Goal: Task Accomplishment & Management: Complete application form

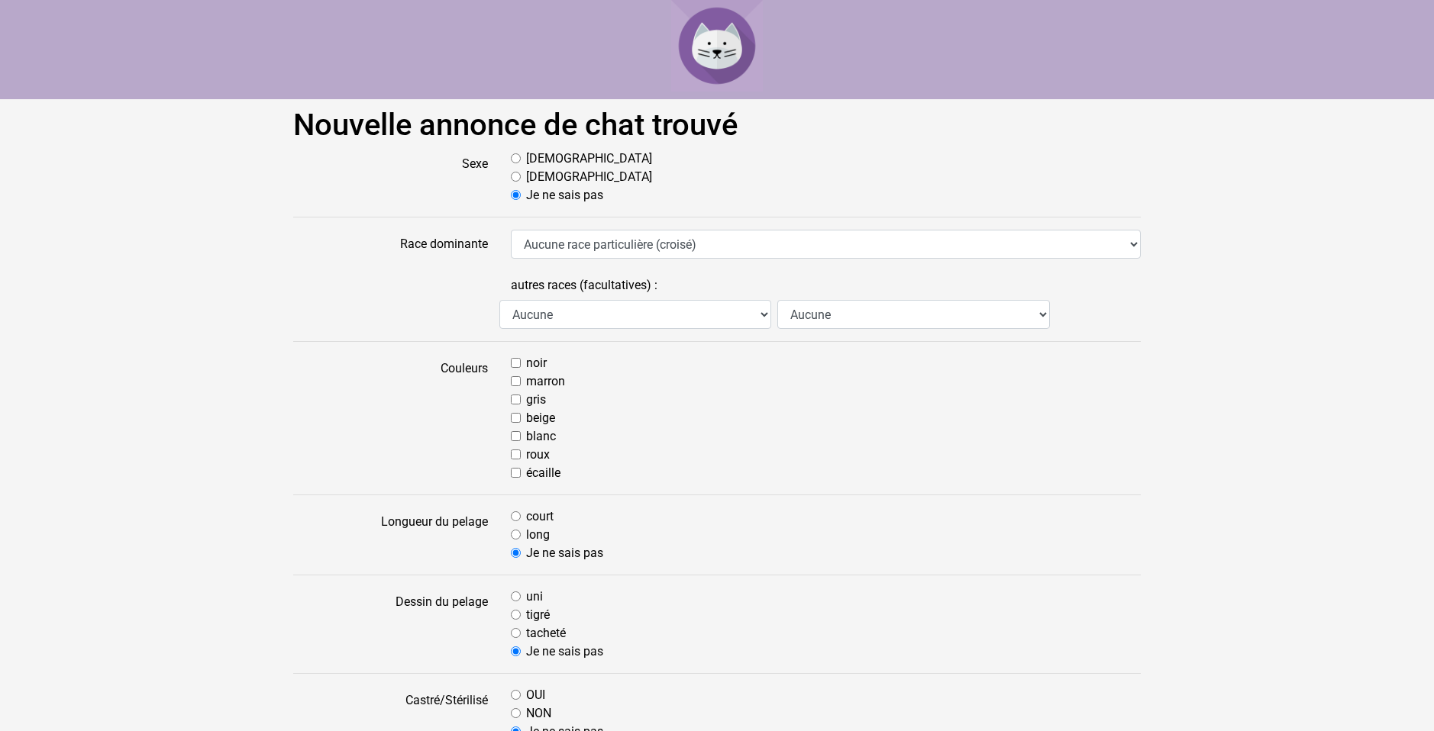
click at [521, 179] on div "[DEMOGRAPHIC_DATA]" at bounding box center [826, 177] width 630 height 18
click at [516, 176] on input "[DEMOGRAPHIC_DATA]" at bounding box center [516, 177] width 10 height 10
radio input "true"
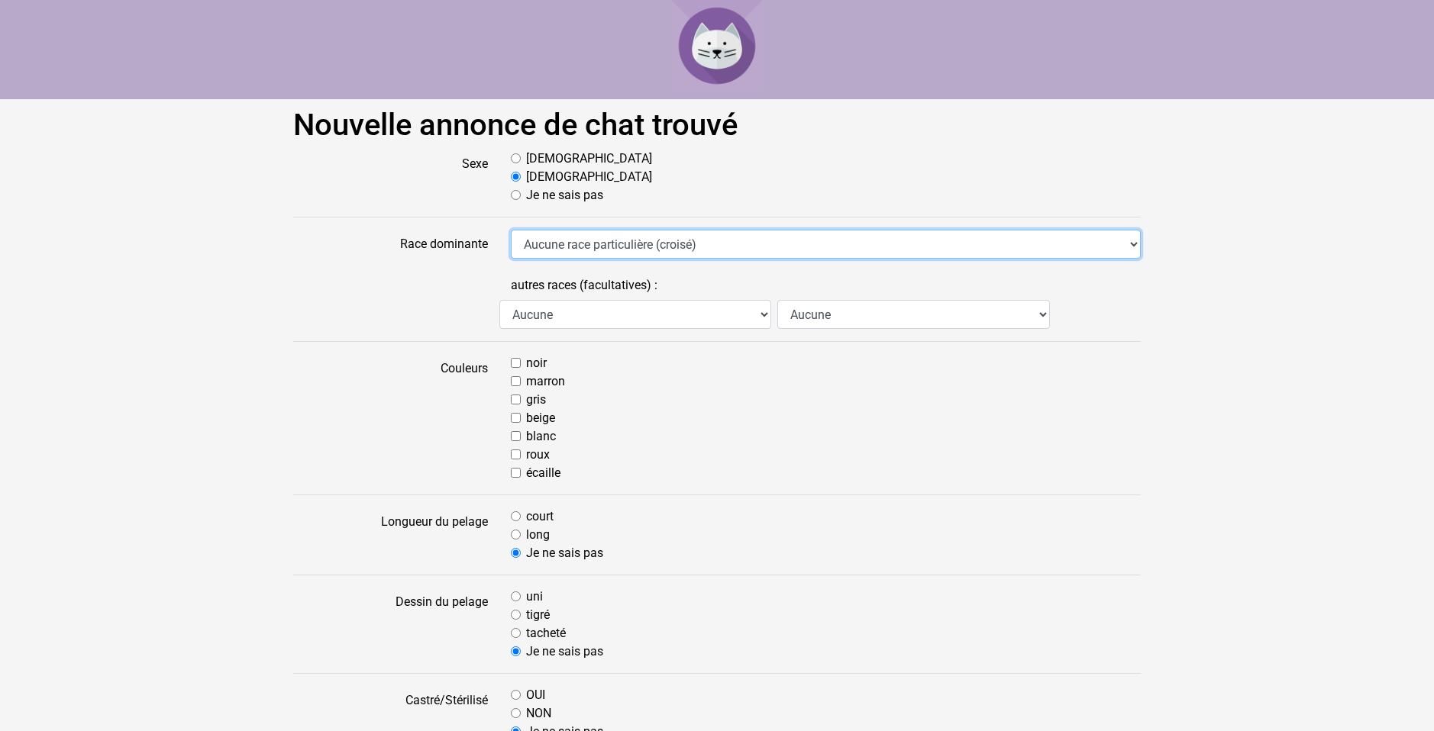
click at [1133, 244] on select "Aucune race particulière (croisé) Abyssin Américain à poil dur American Bobtail…" at bounding box center [826, 244] width 630 height 29
select select "17"
click at [511, 230] on select "Aucune race particulière (croisé) Abyssin Américain à poil dur American Bobtail…" at bounding box center [826, 244] width 630 height 29
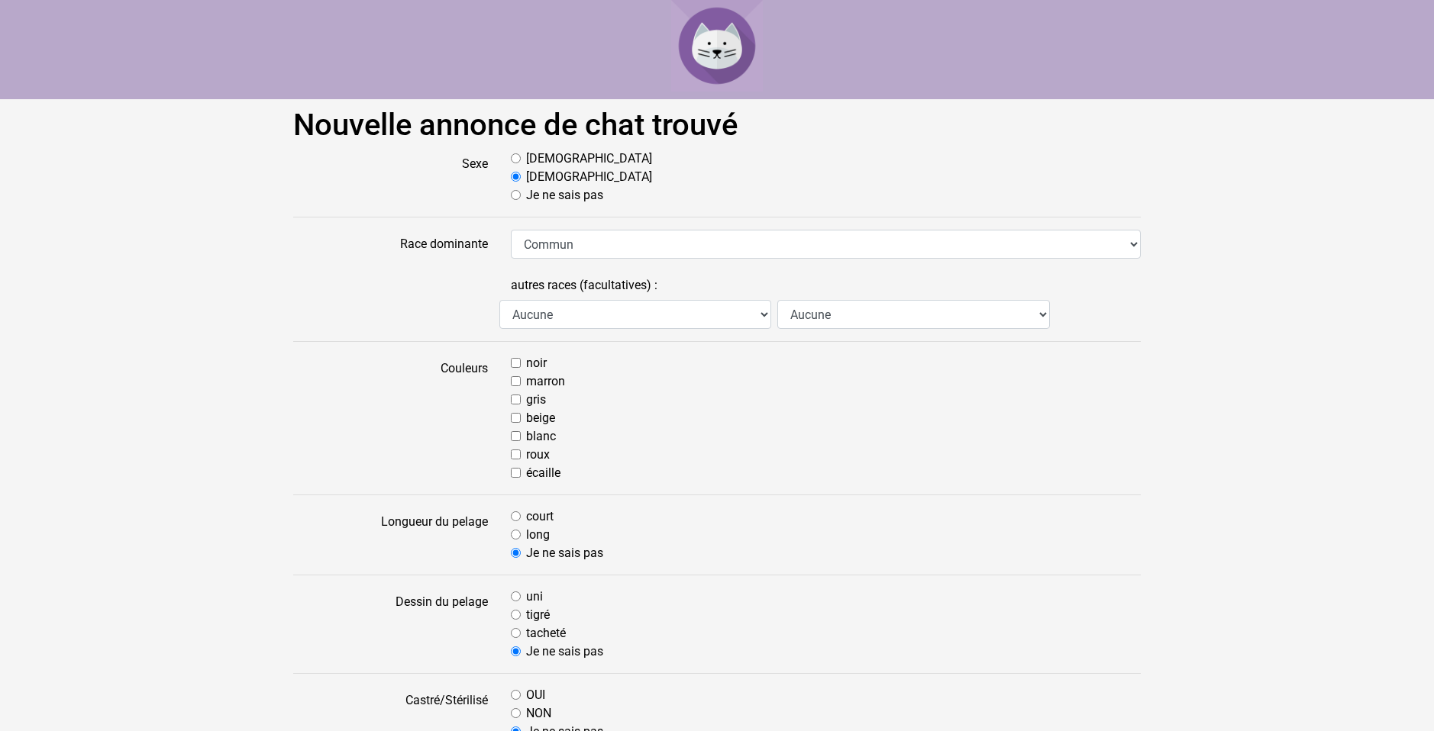
click at [517, 364] on input "noir" at bounding box center [516, 363] width 10 height 10
checkbox input "true"
click at [516, 380] on input "marron" at bounding box center [516, 381] width 10 height 10
checkbox input "true"
click at [518, 438] on input "blanc" at bounding box center [516, 436] width 10 height 10
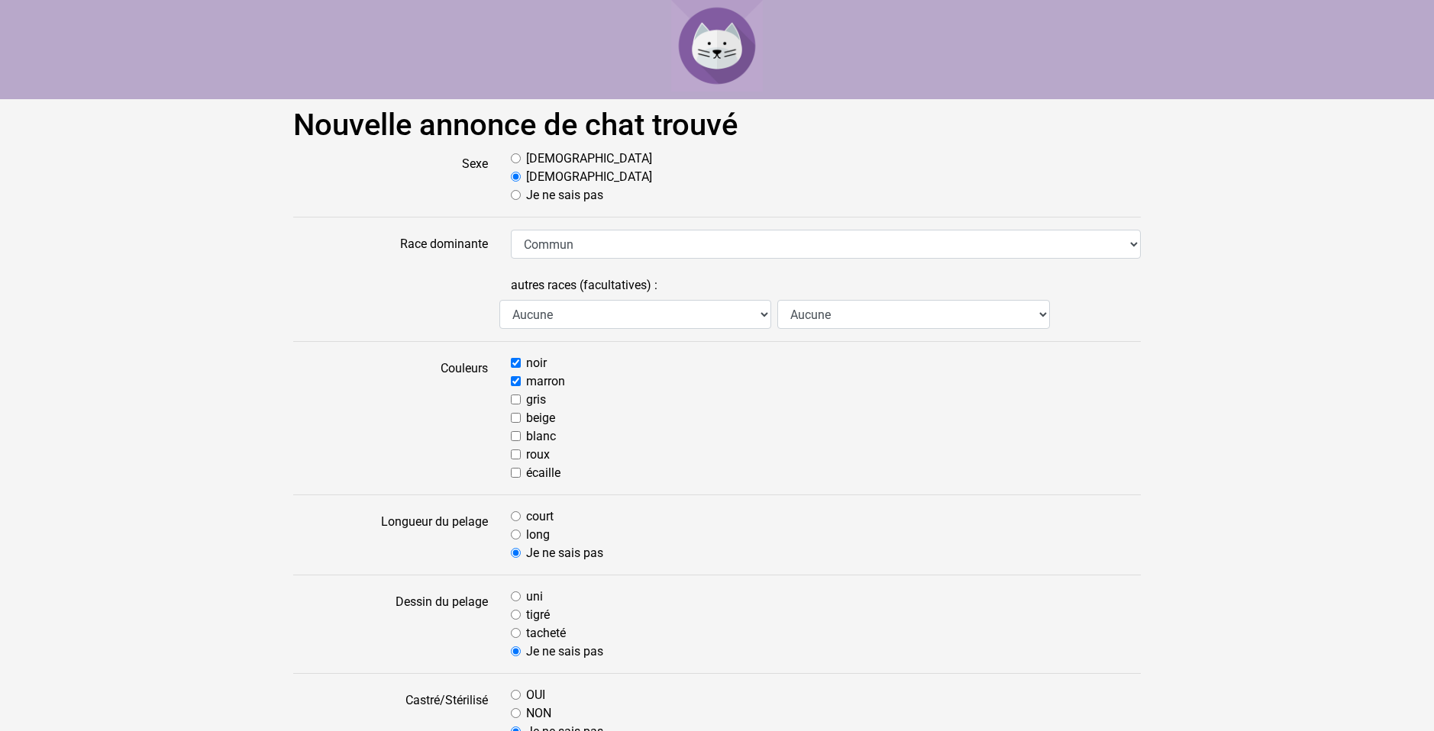
checkbox input "true"
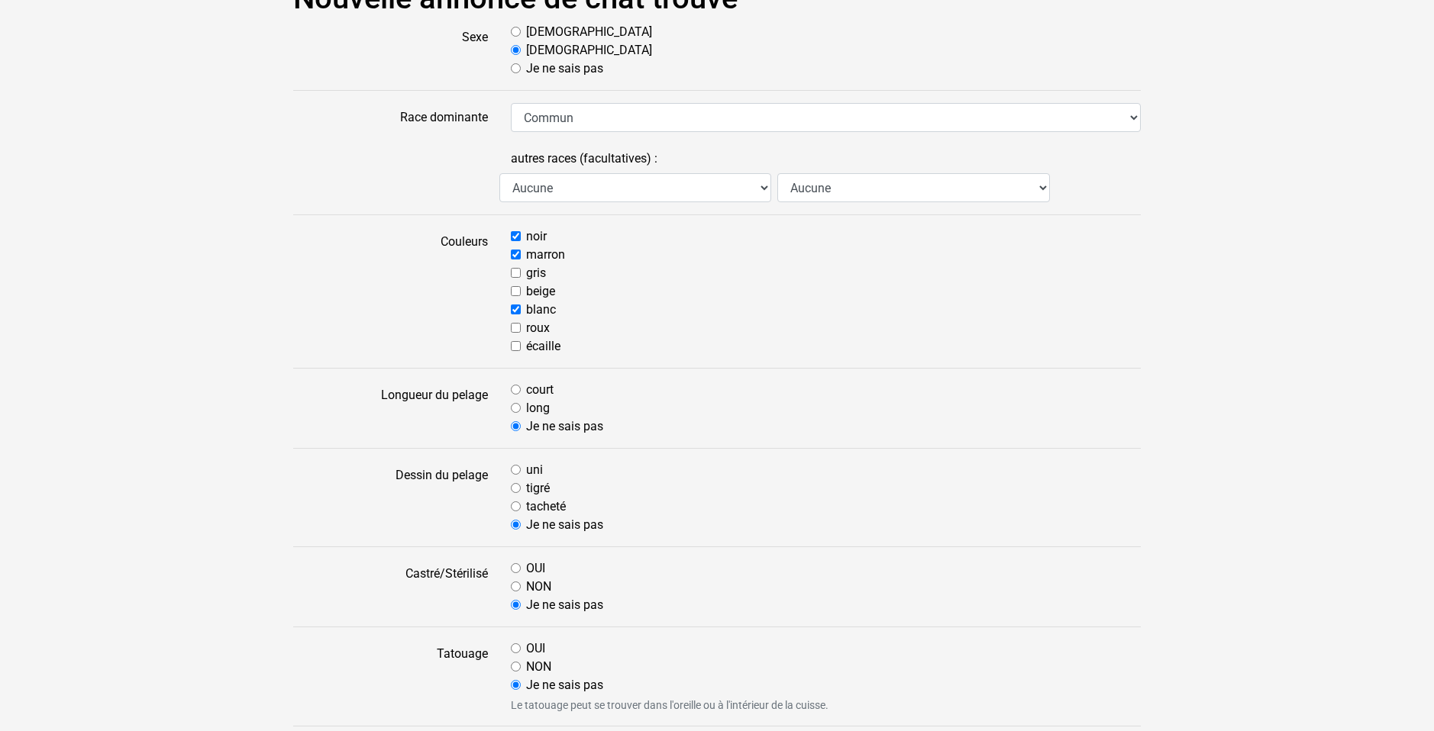
scroll to position [153, 0]
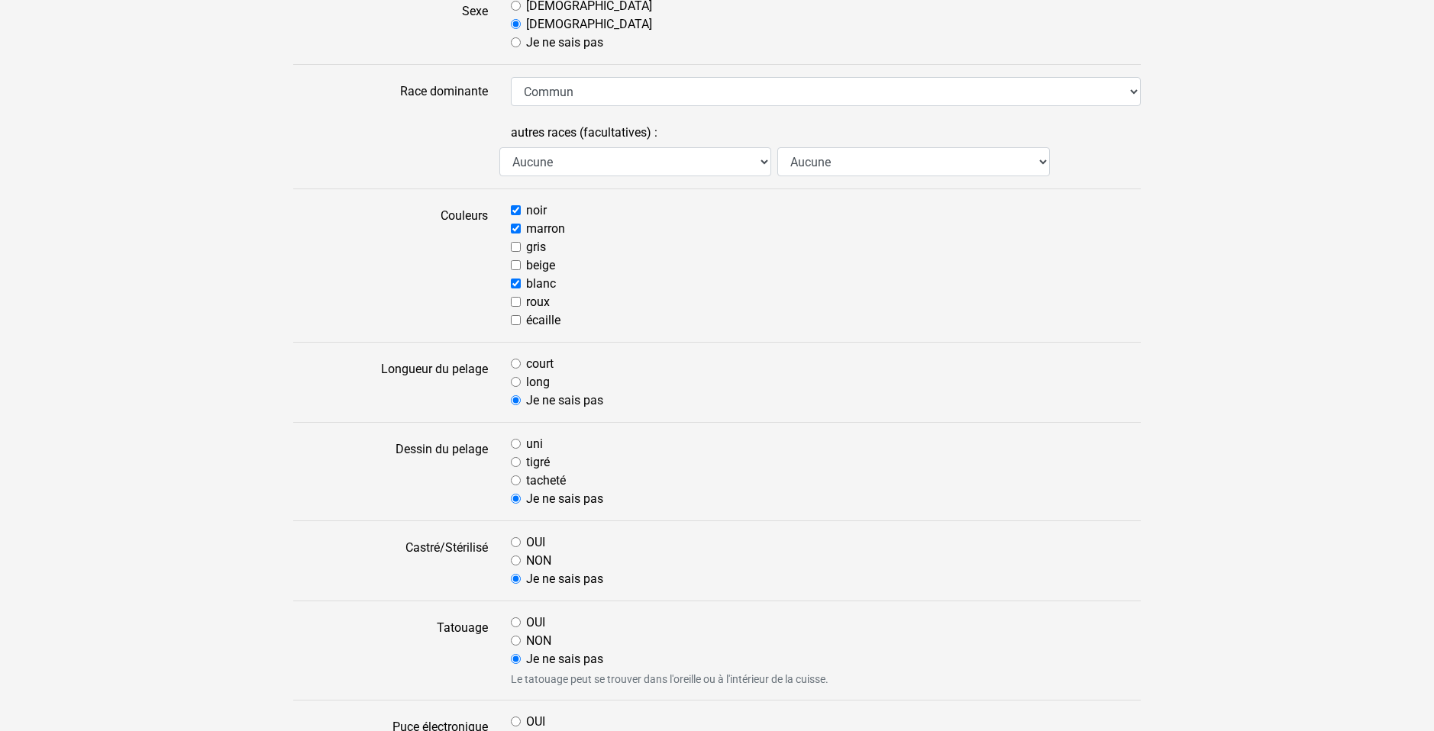
click at [516, 365] on input "court" at bounding box center [516, 364] width 10 height 10
radio input "true"
click at [520, 482] on input "tacheté" at bounding box center [516, 481] width 10 height 10
radio input "true"
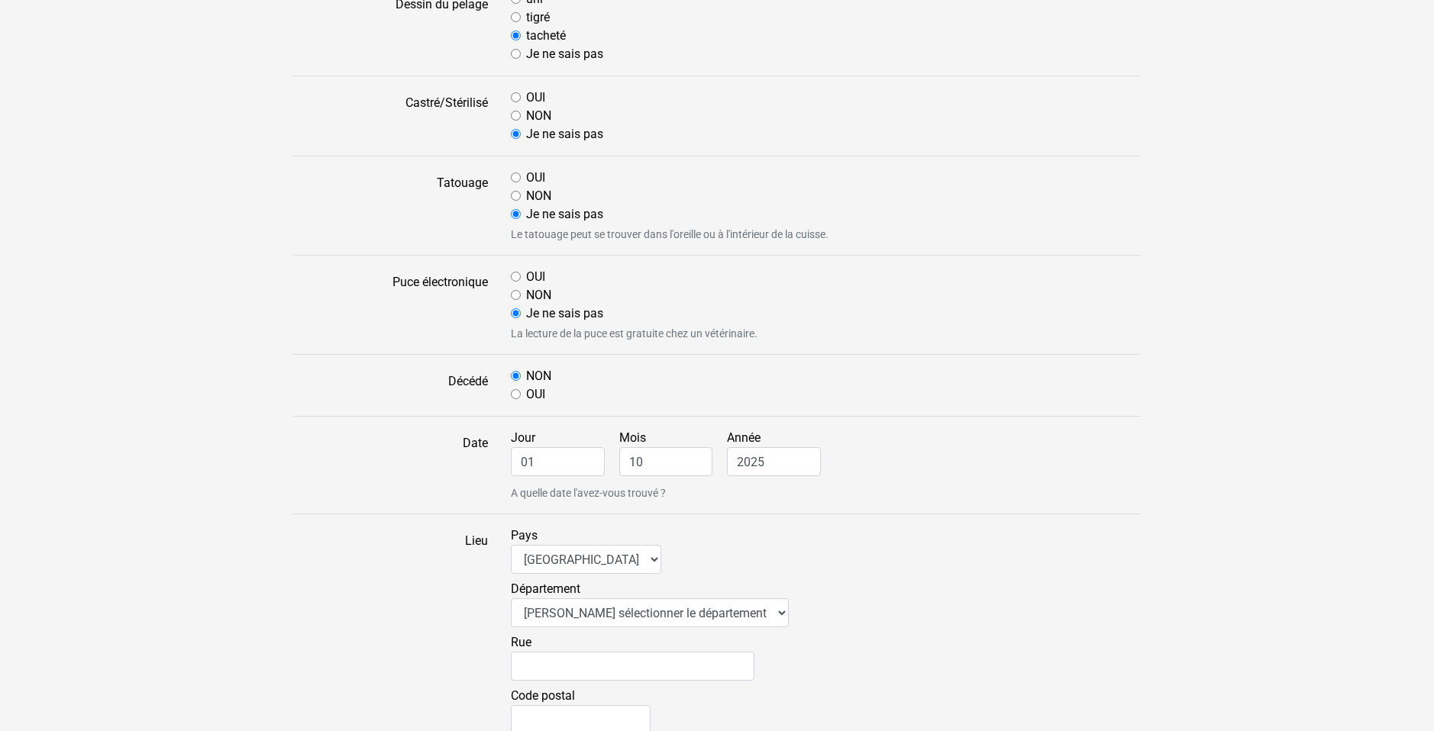
scroll to position [611, 0]
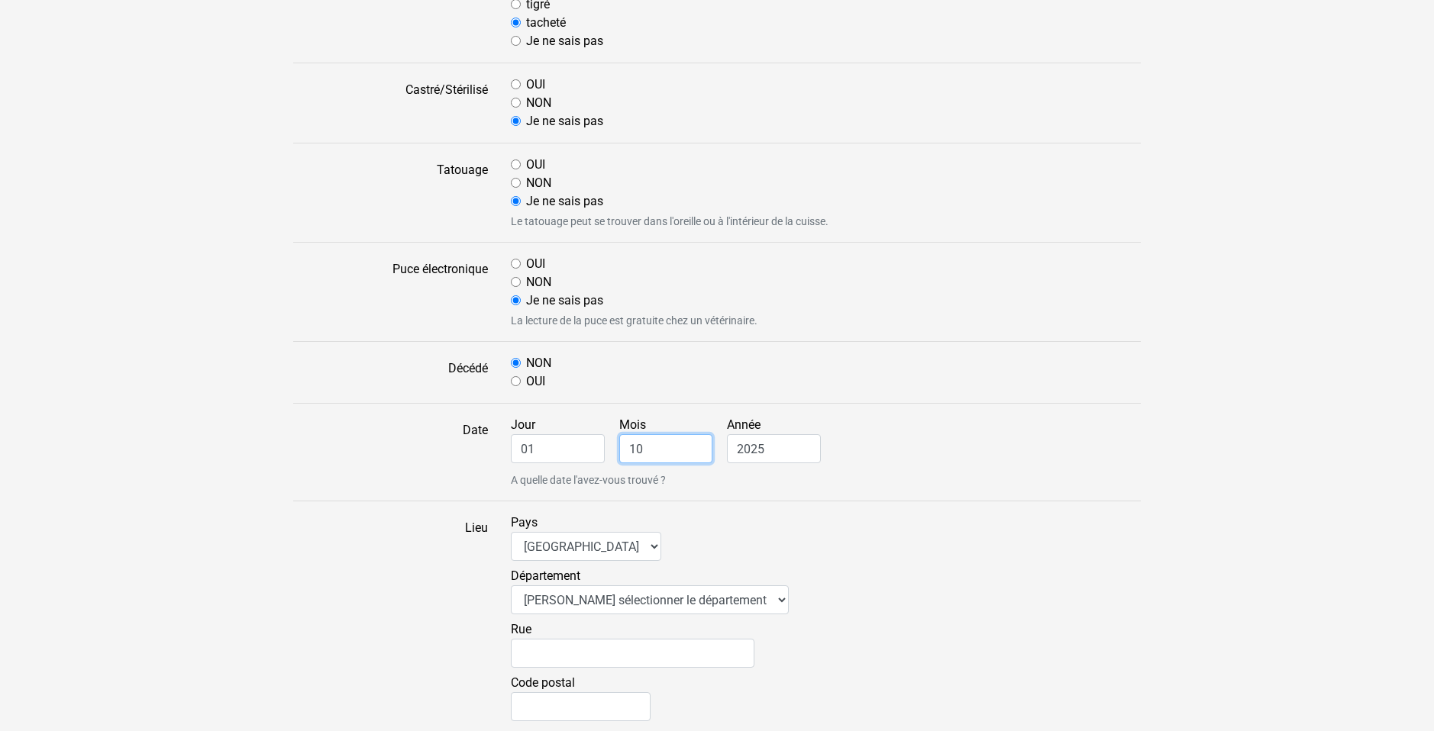
drag, startPoint x: 643, startPoint y: 453, endPoint x: 627, endPoint y: 453, distance: 16.0
click at [627, 453] on input "10" at bounding box center [666, 448] width 94 height 29
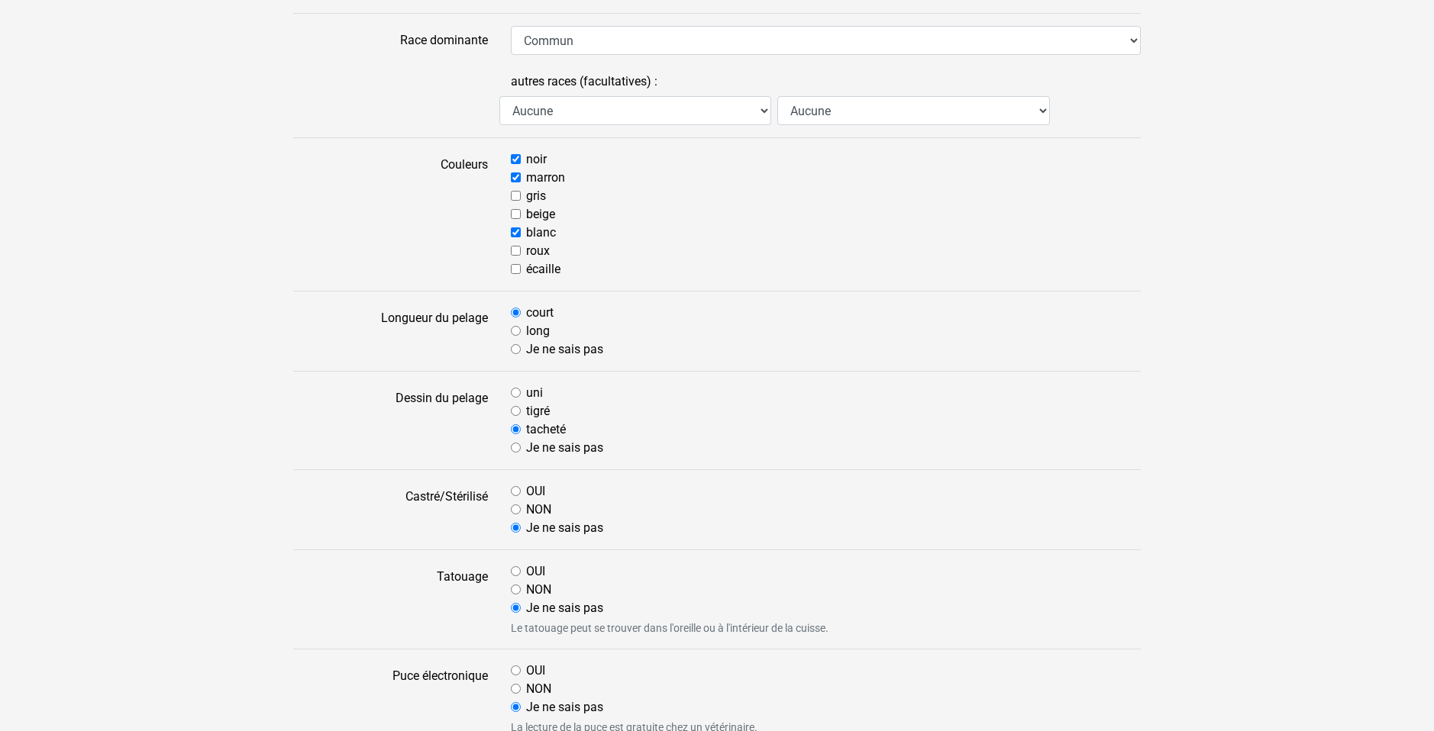
scroll to position [229, 0]
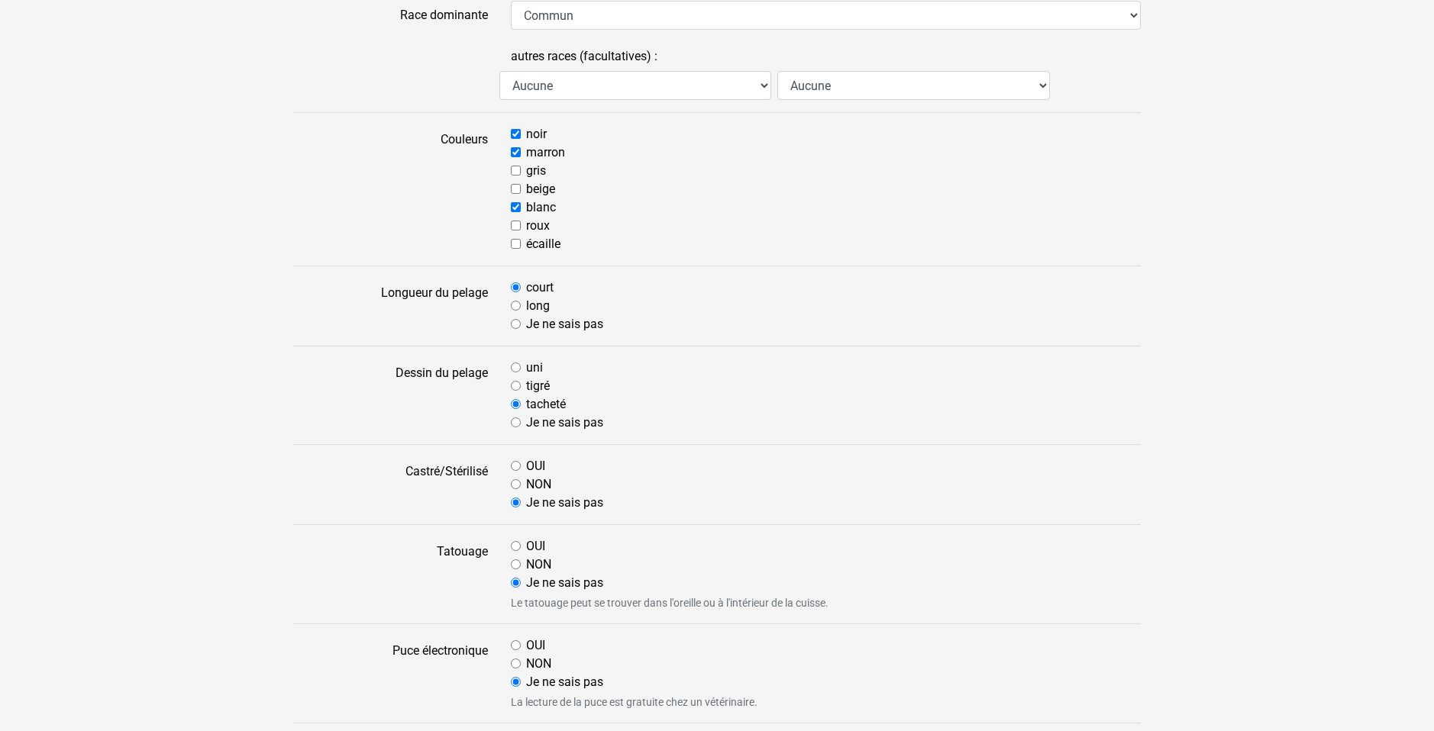
type input "08"
click at [517, 309] on input "long" at bounding box center [516, 306] width 10 height 10
radio input "true"
click at [516, 283] on input "court" at bounding box center [516, 288] width 10 height 10
radio input "true"
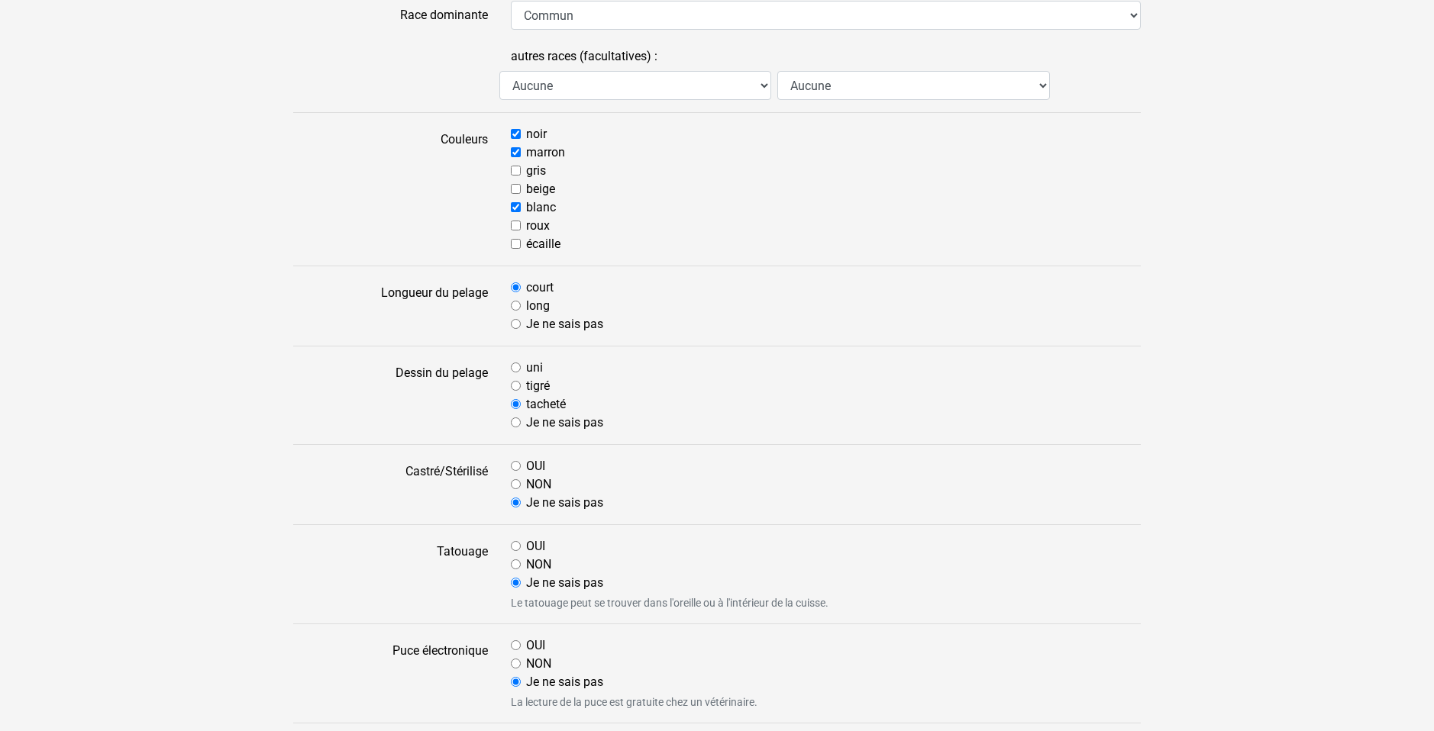
click at [517, 305] on input "long" at bounding box center [516, 306] width 10 height 10
radio input "true"
click at [516, 290] on input "court" at bounding box center [516, 288] width 10 height 10
radio input "true"
click at [514, 323] on input "Je ne sais pas" at bounding box center [516, 324] width 10 height 10
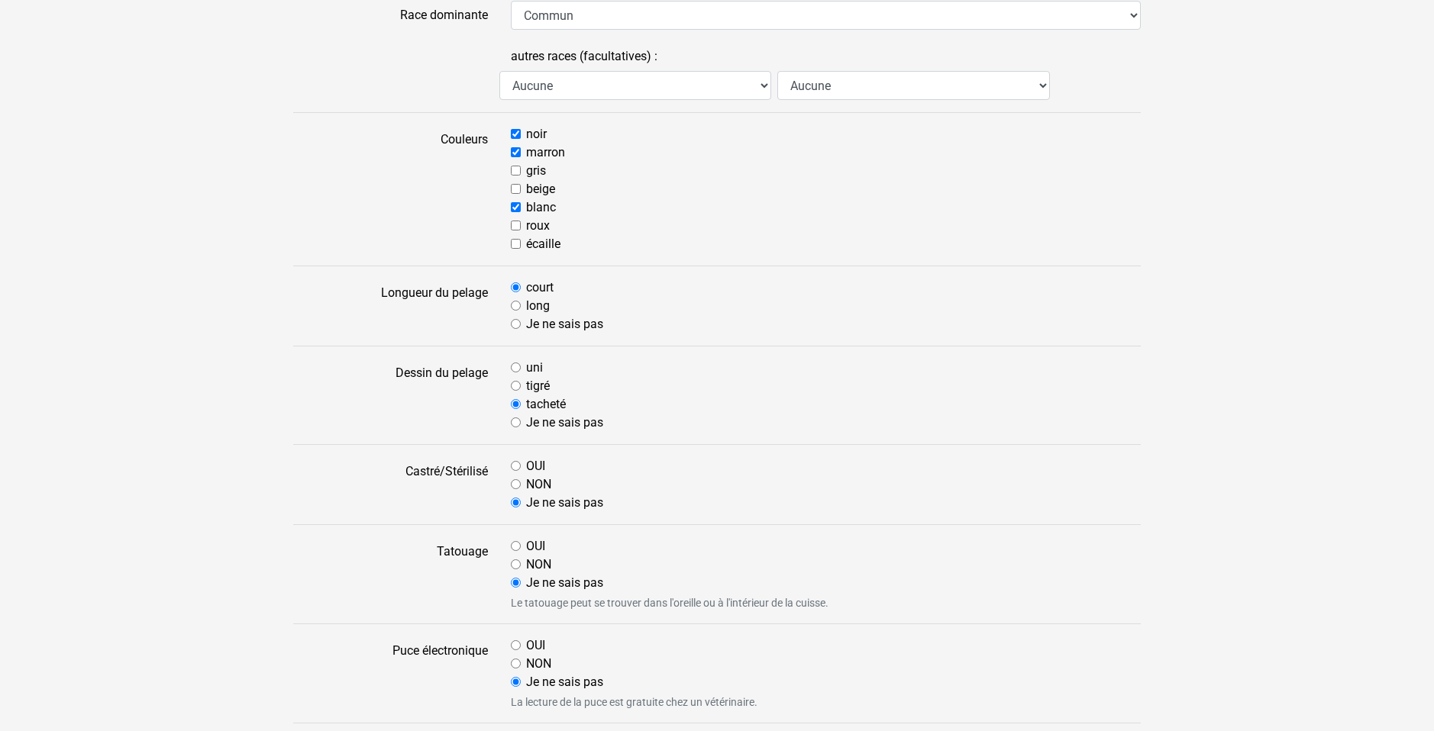
radio input "true"
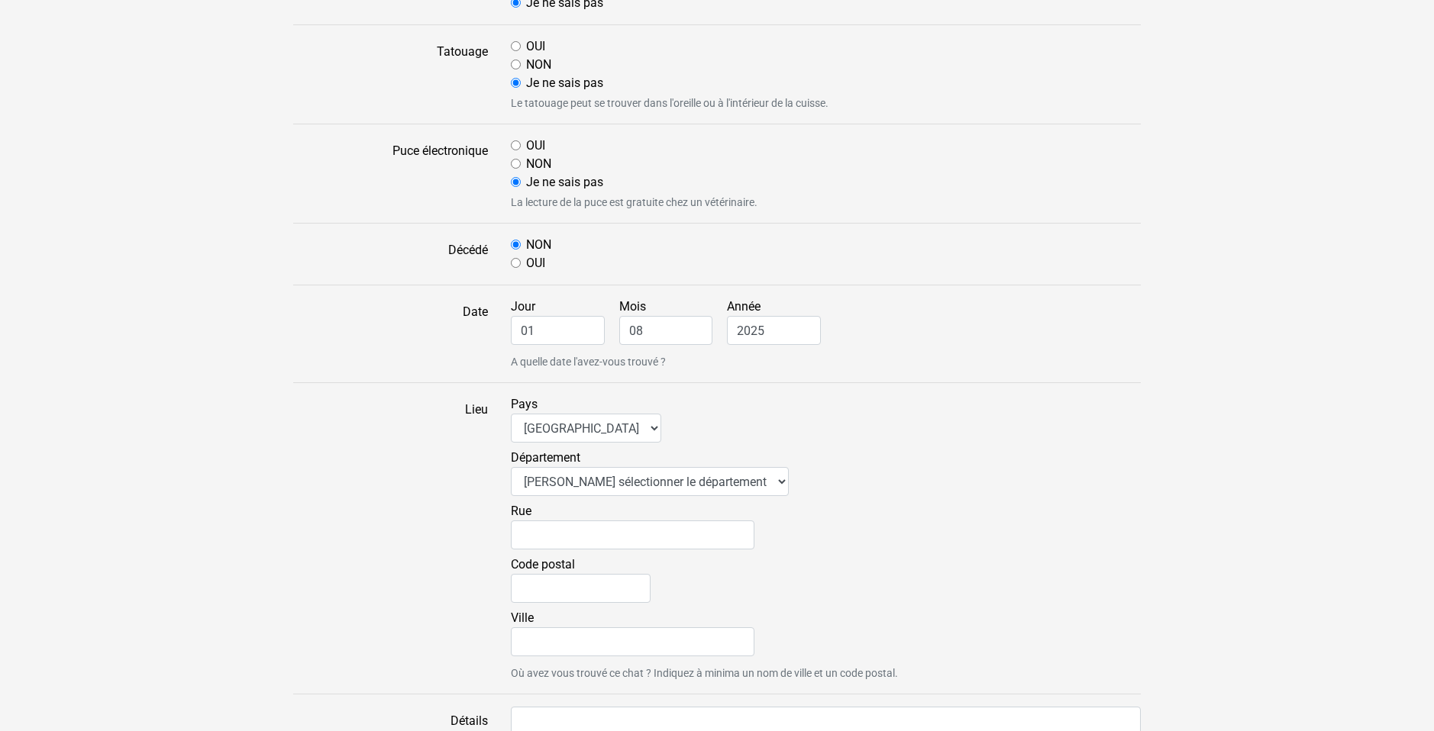
scroll to position [764, 0]
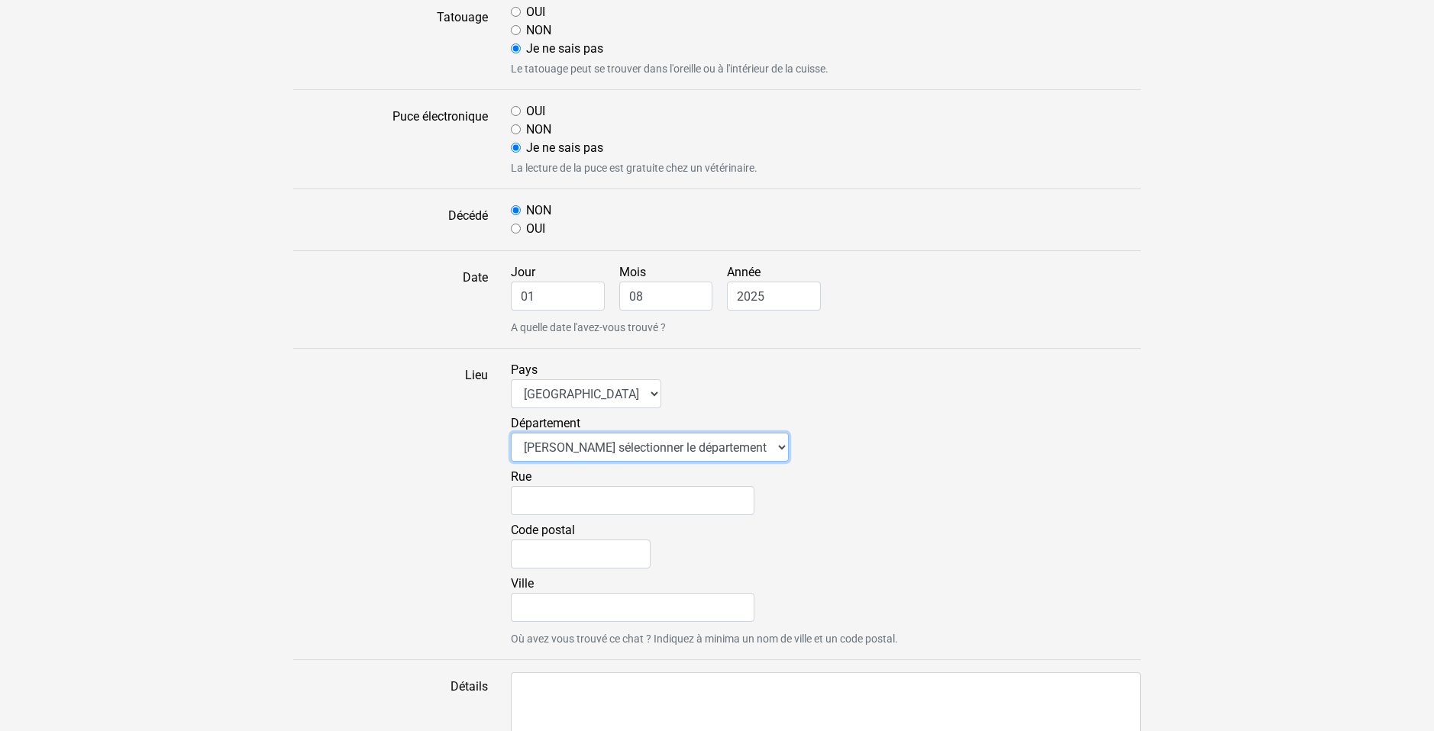
click at [738, 449] on select "Veuillez sélectionner le département 01 - [GEOGRAPHIC_DATA] 02 - [GEOGRAPHIC_DA…" at bounding box center [650, 447] width 278 height 29
select select "68"
click at [511, 433] on select "Veuillez sélectionner le département 01 - [GEOGRAPHIC_DATA] 02 - [GEOGRAPHIC_DA…" at bounding box center [650, 447] width 278 height 29
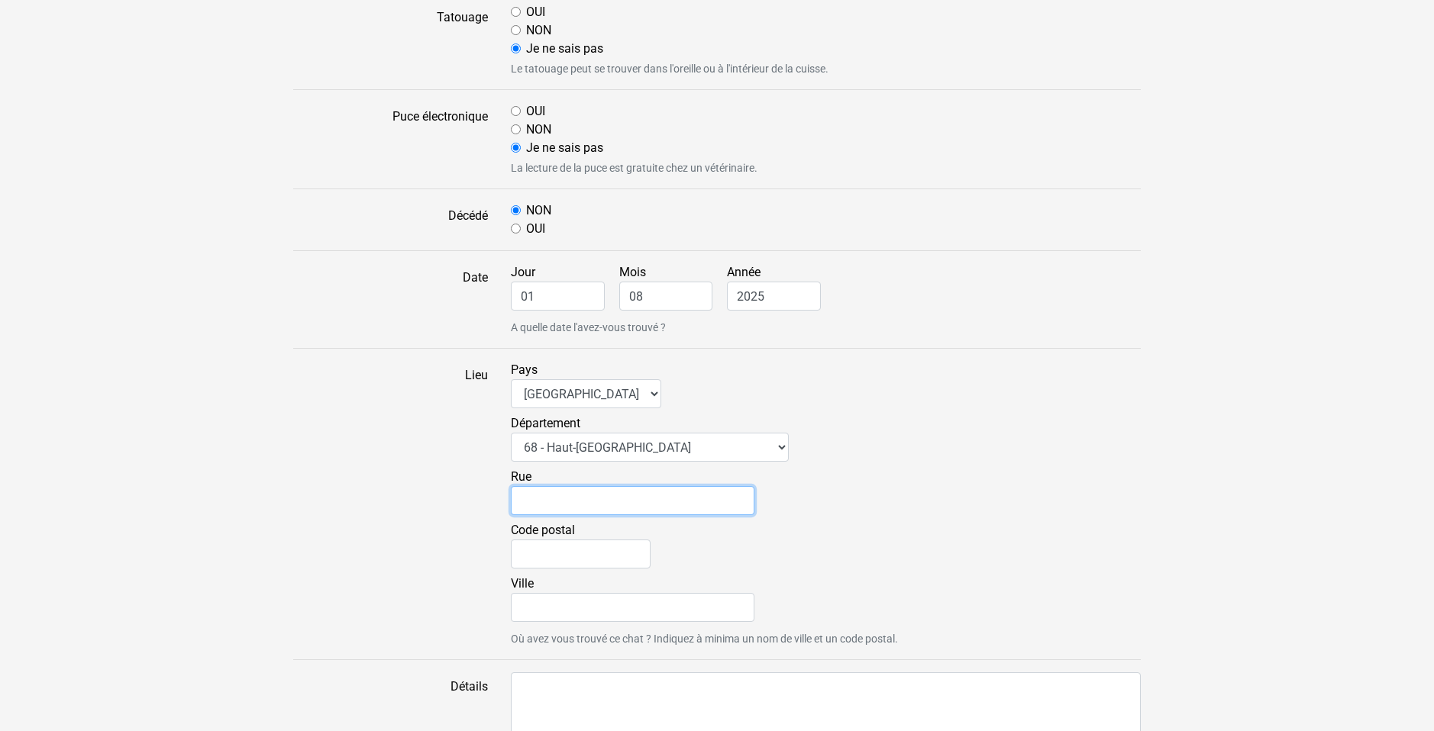
click at [625, 493] on input "Rue" at bounding box center [633, 500] width 244 height 29
type input "[STREET_ADDRESS]"
type input "68210"
type input "TRAUBACH LE HAUT"
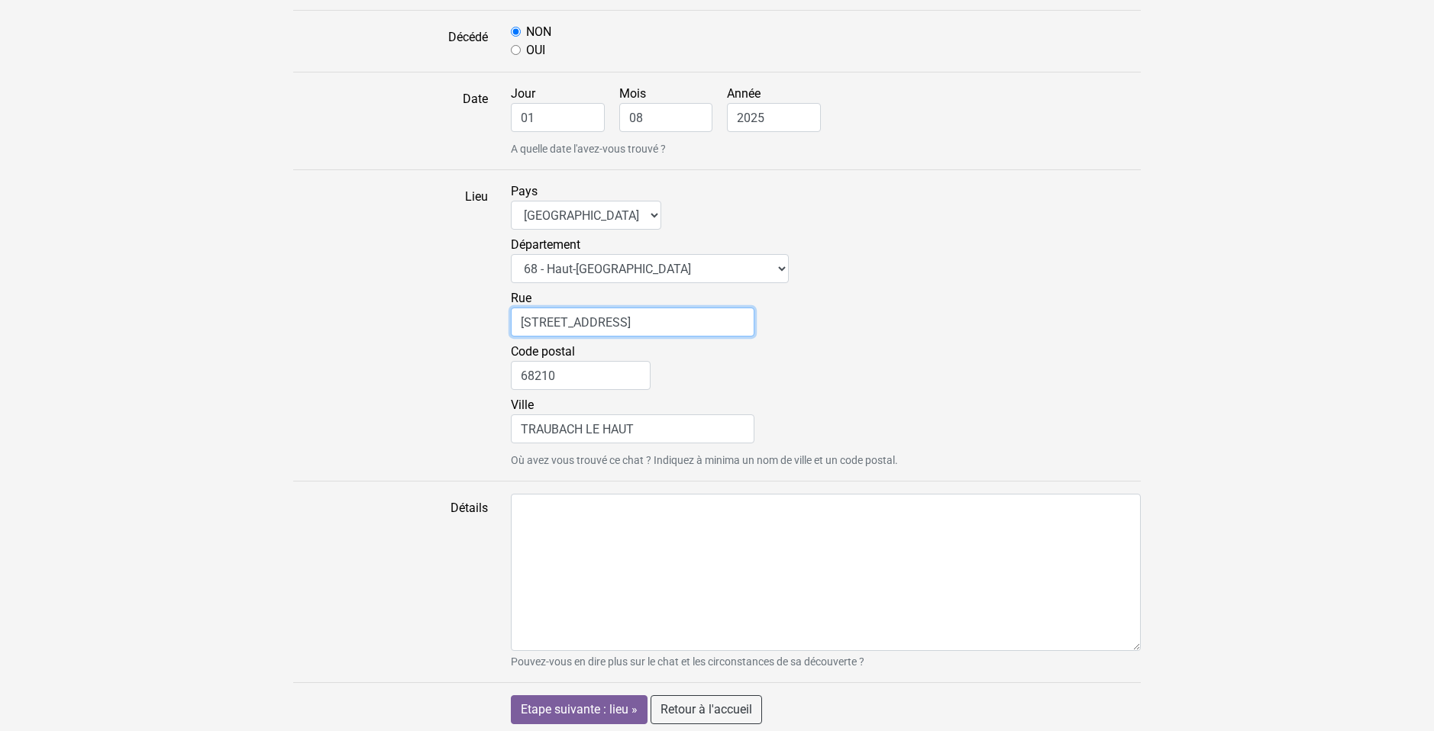
scroll to position [948, 0]
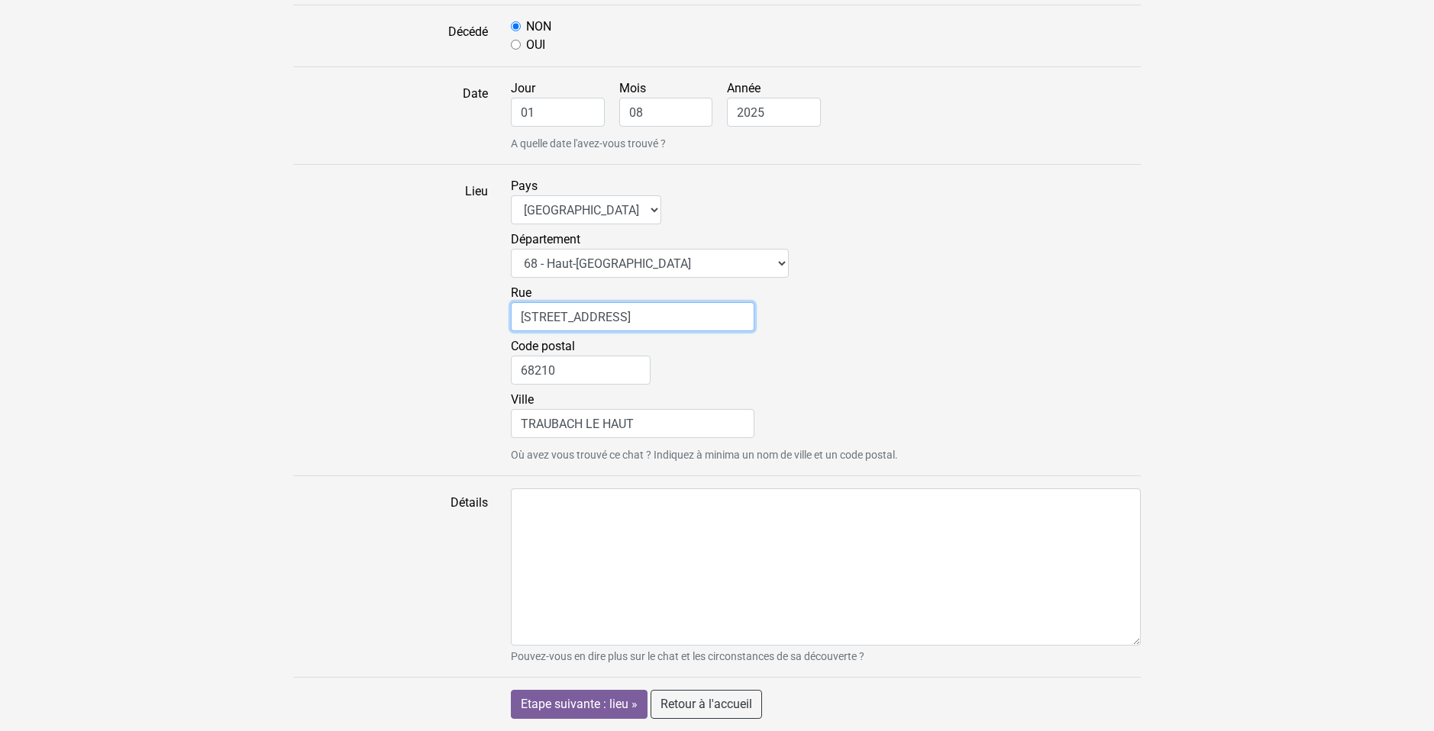
drag, startPoint x: 525, startPoint y: 317, endPoint x: 516, endPoint y: 319, distance: 8.7
click at [516, 319] on input "[STREET_ADDRESS]" at bounding box center [633, 316] width 244 height 29
type input "[GEOGRAPHIC_DATA]"
click at [773, 389] on div "Code postal 68210" at bounding box center [826, 363] width 630 height 53
